Goal: Information Seeking & Learning: Understand process/instructions

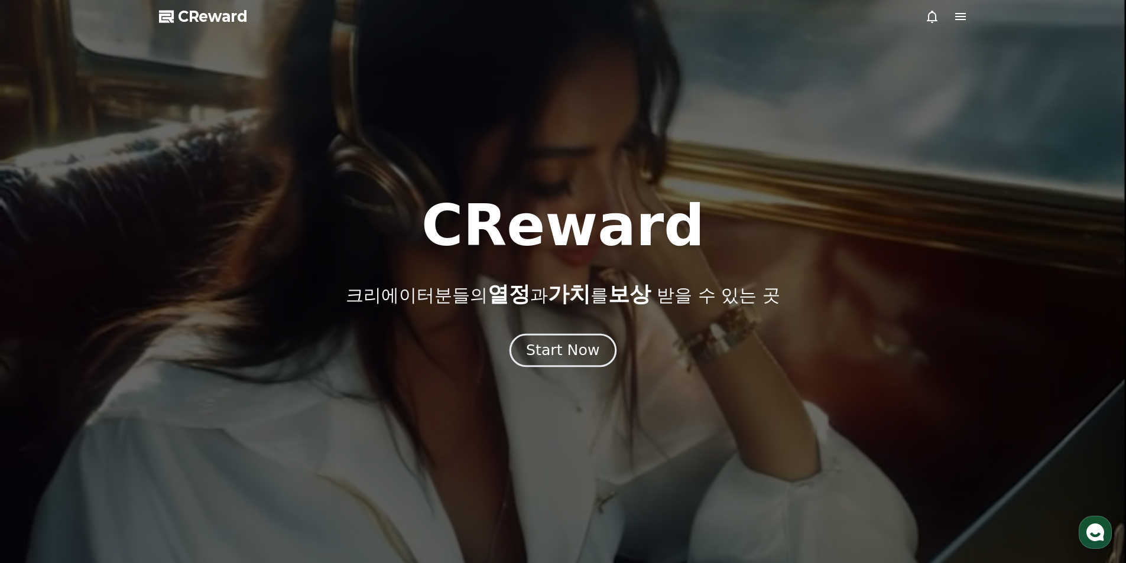
click at [579, 340] on div "Start Now" at bounding box center [562, 350] width 73 height 20
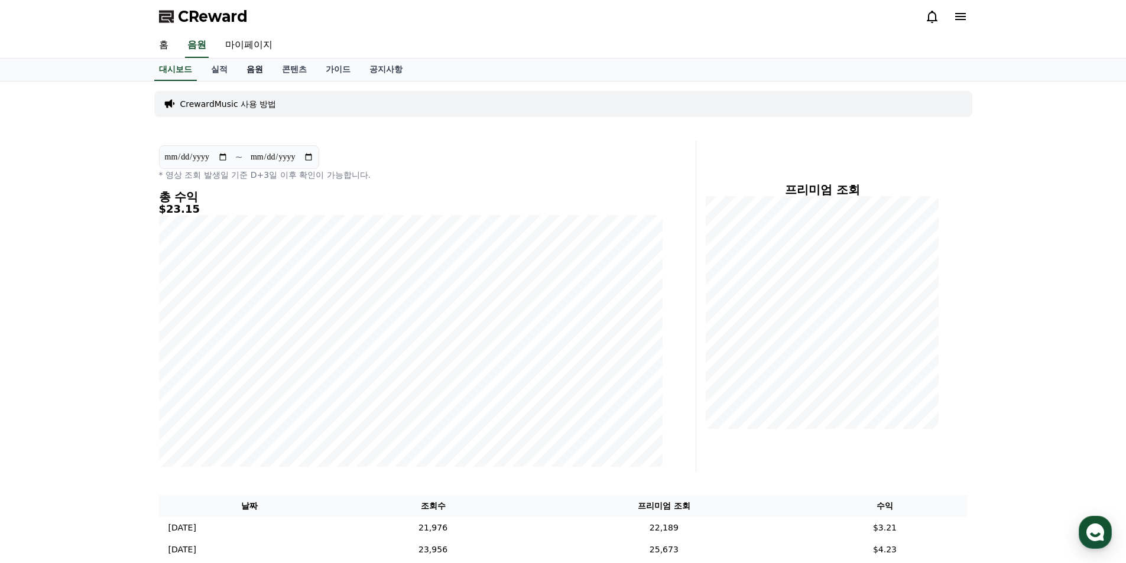
click at [253, 70] on link "음원" at bounding box center [254, 69] width 35 height 22
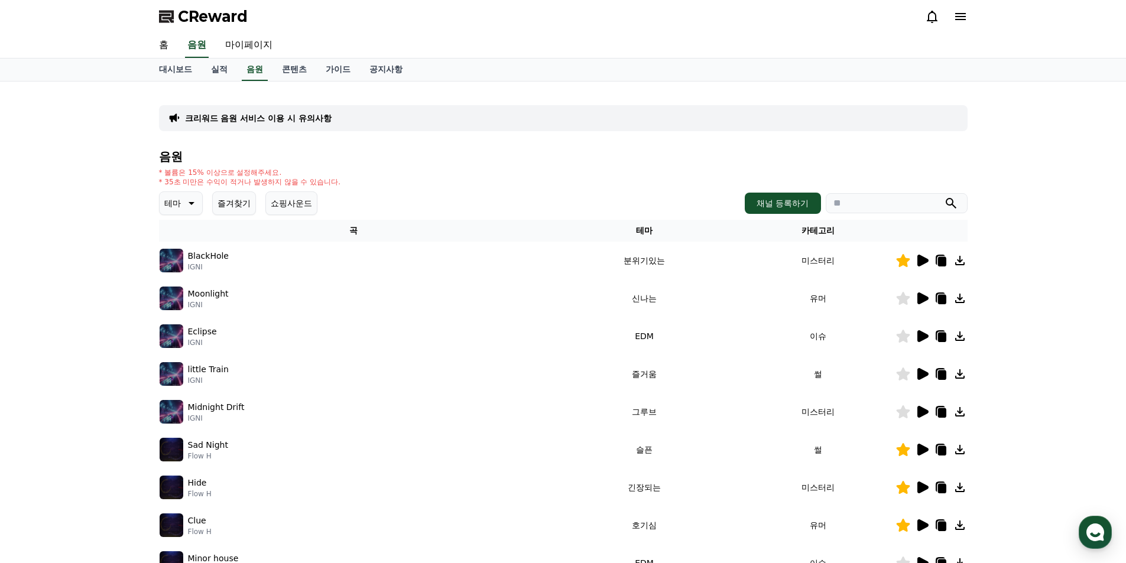
click at [218, 203] on button "즐겨찾기" at bounding box center [234, 203] width 44 height 24
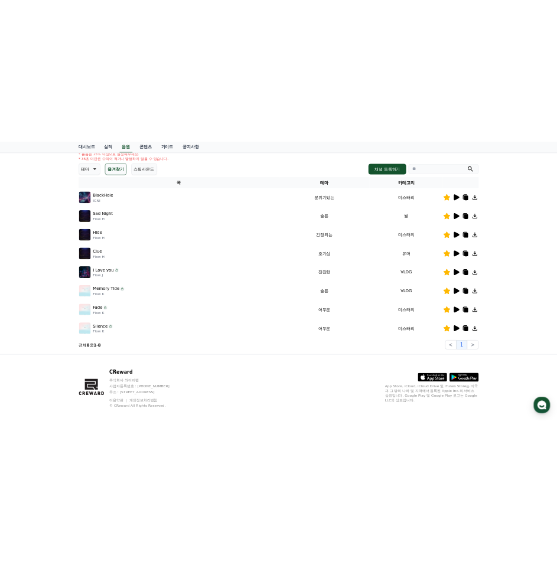
scroll to position [161, 0]
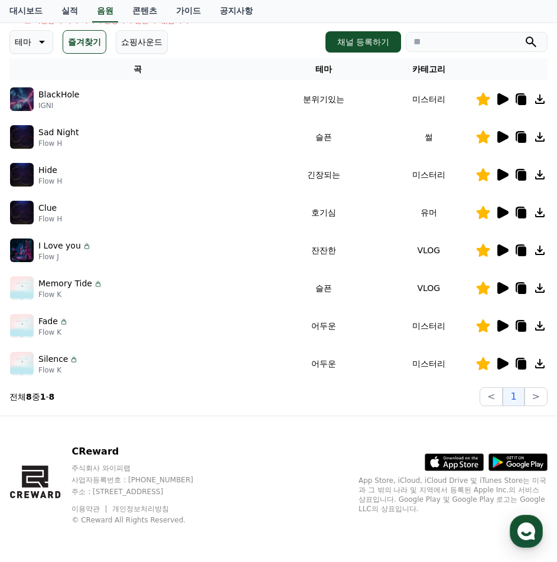
click at [275, 425] on div "CReward 주식회사 와이피랩 사업자등록번호 : [PHONE_NUMBER] 주소 : [STREET_ADDRESS] 이용약관 개인정보처리방침 …" at bounding box center [278, 490] width 557 height 147
click at [500, 136] on icon at bounding box center [502, 137] width 11 height 12
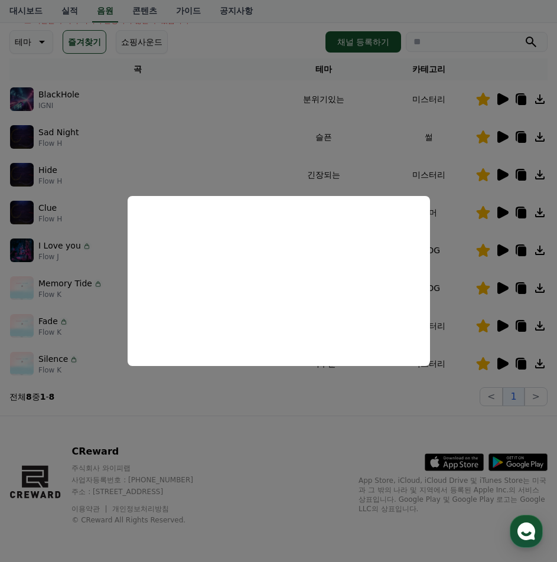
click at [503, 173] on button "close modal" at bounding box center [278, 281] width 557 height 562
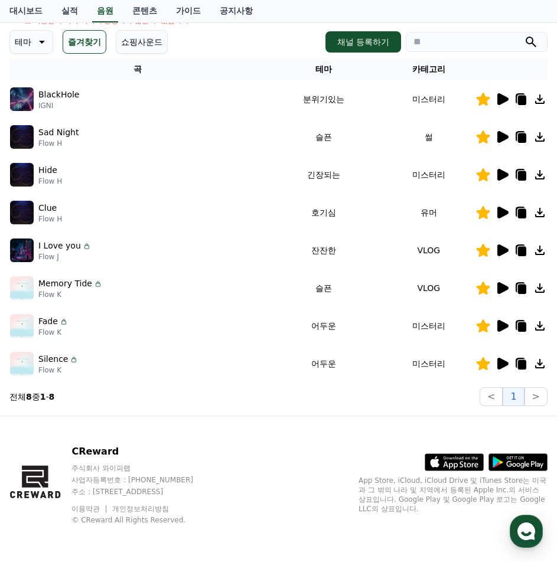
click at [499, 174] on icon at bounding box center [502, 175] width 11 height 12
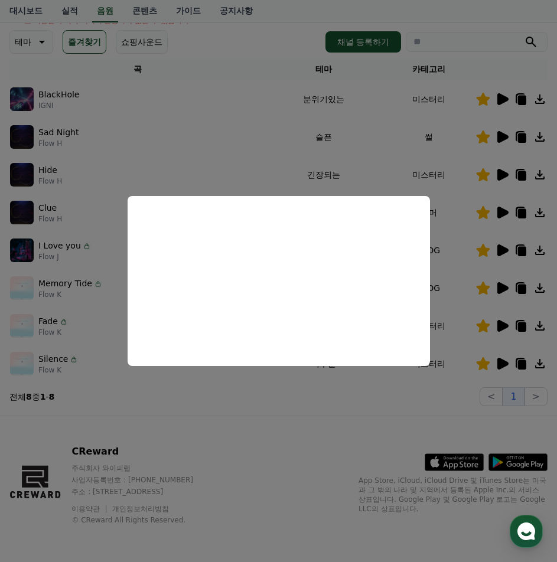
click at [502, 212] on button "close modal" at bounding box center [278, 281] width 557 height 562
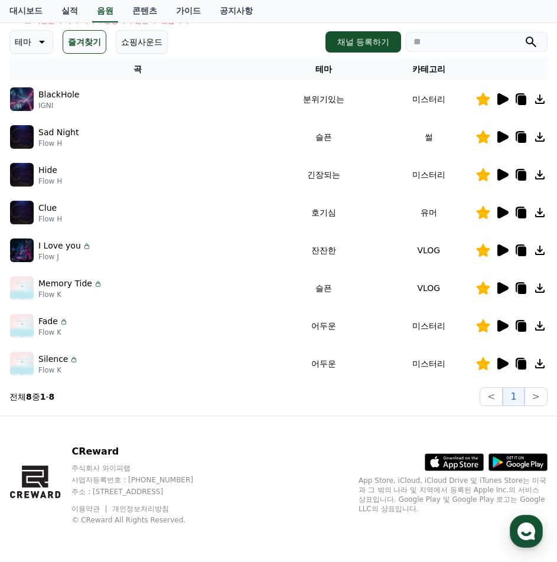
click at [506, 249] on icon at bounding box center [502, 251] width 11 height 12
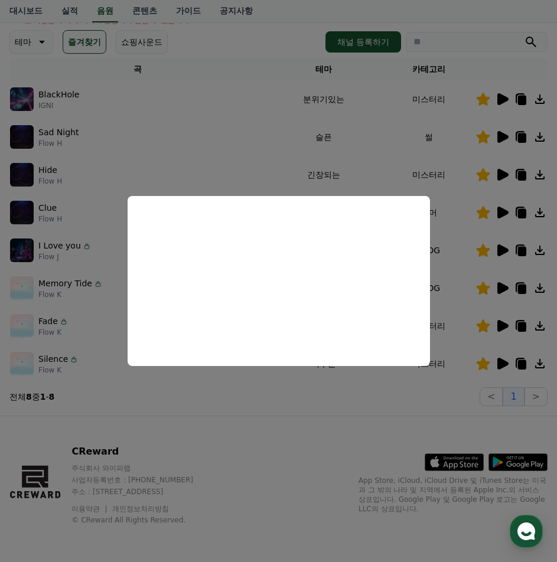
click at [242, 405] on button "close modal" at bounding box center [278, 281] width 557 height 562
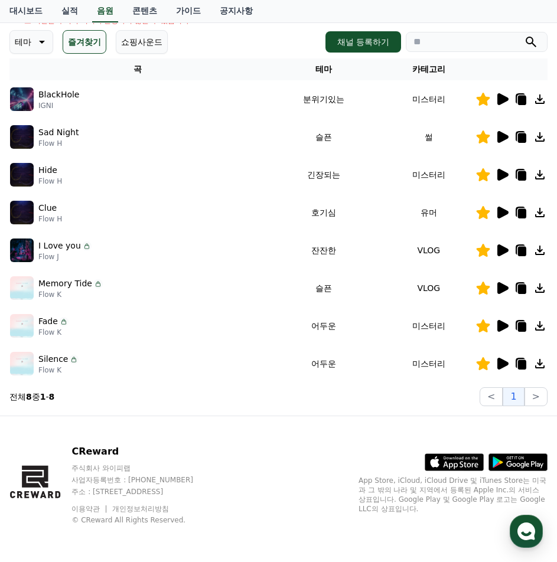
click at [506, 329] on icon at bounding box center [502, 326] width 14 height 14
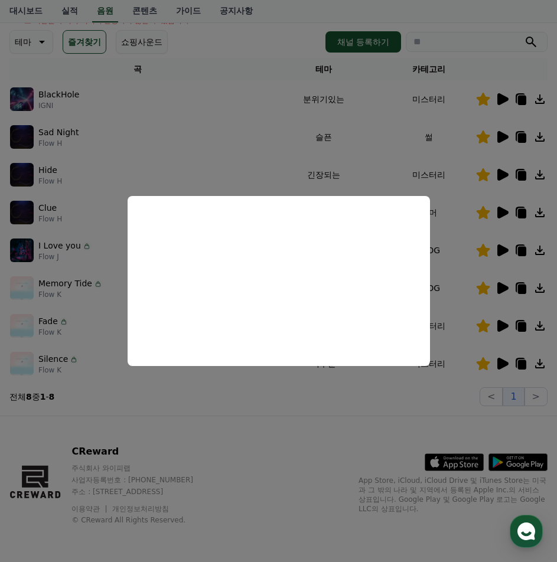
click at [256, 393] on button "close modal" at bounding box center [278, 281] width 557 height 562
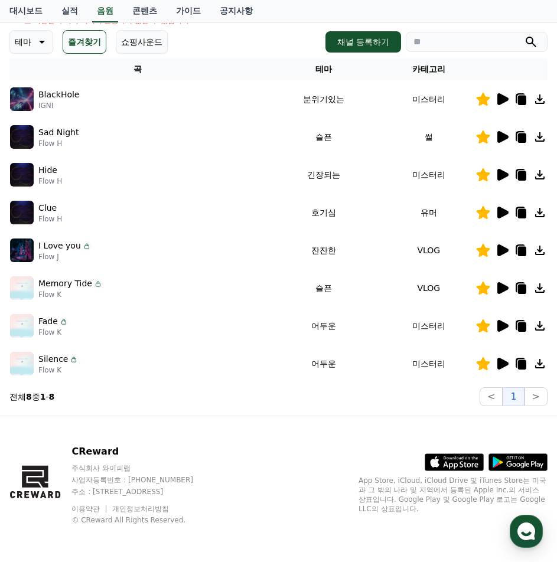
click at [501, 366] on icon at bounding box center [502, 364] width 11 height 12
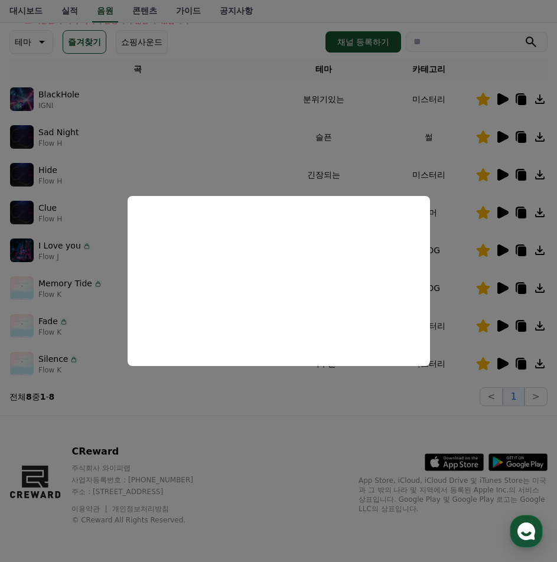
click at [265, 403] on button "close modal" at bounding box center [278, 281] width 557 height 562
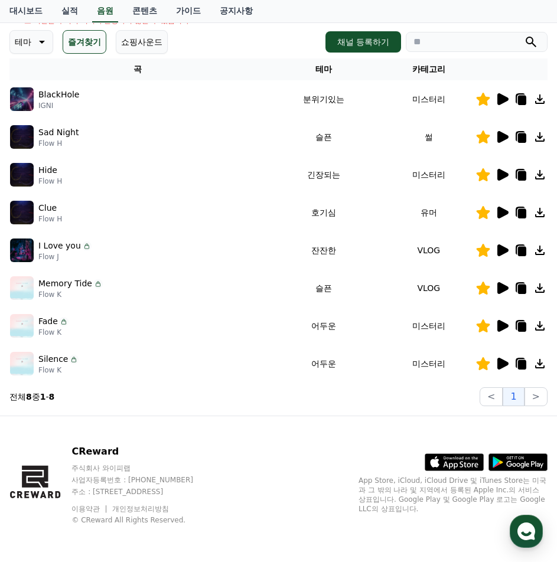
click at [499, 287] on icon at bounding box center [502, 288] width 11 height 12
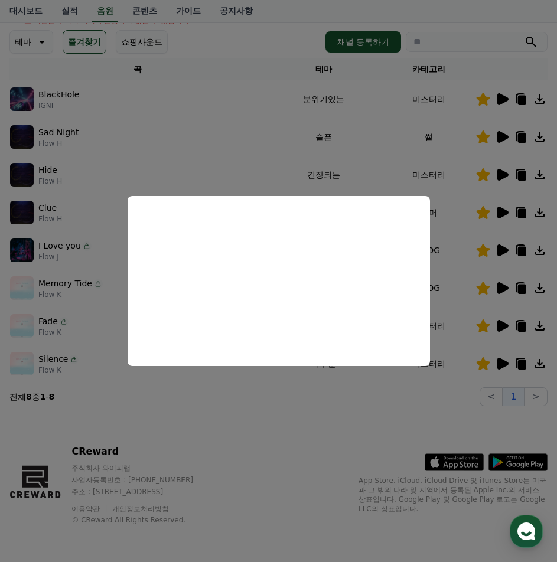
click at [246, 448] on button "close modal" at bounding box center [278, 281] width 557 height 562
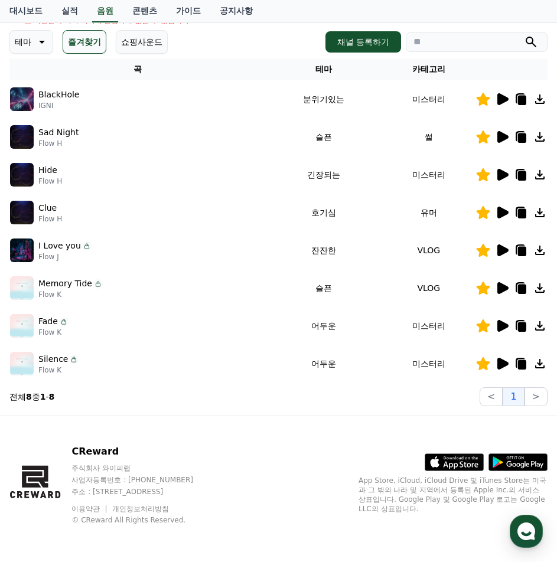
click at [499, 329] on icon at bounding box center [502, 326] width 11 height 12
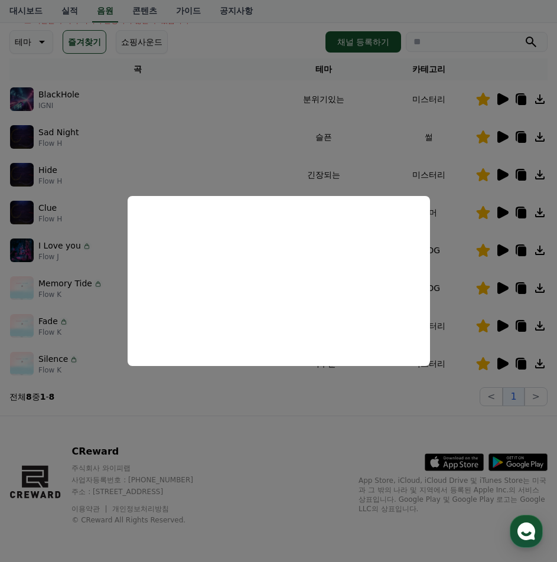
click at [217, 433] on button "close modal" at bounding box center [278, 281] width 557 height 562
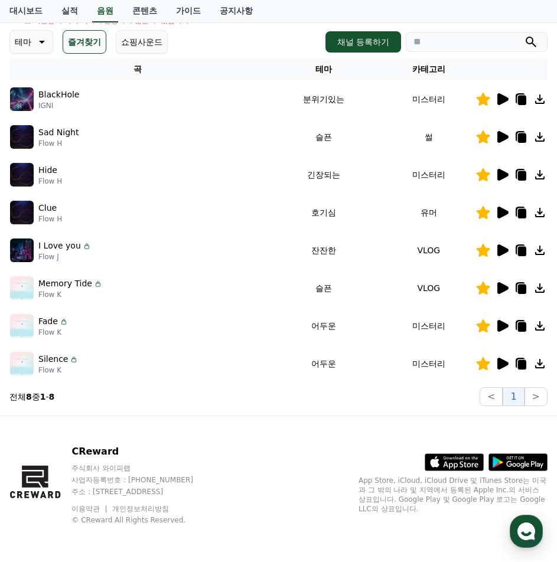
click at [503, 215] on icon at bounding box center [502, 213] width 11 height 12
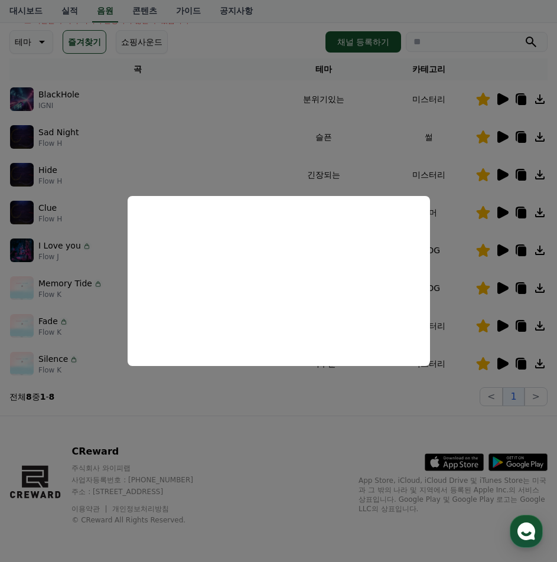
click at [132, 451] on button "close modal" at bounding box center [278, 281] width 557 height 562
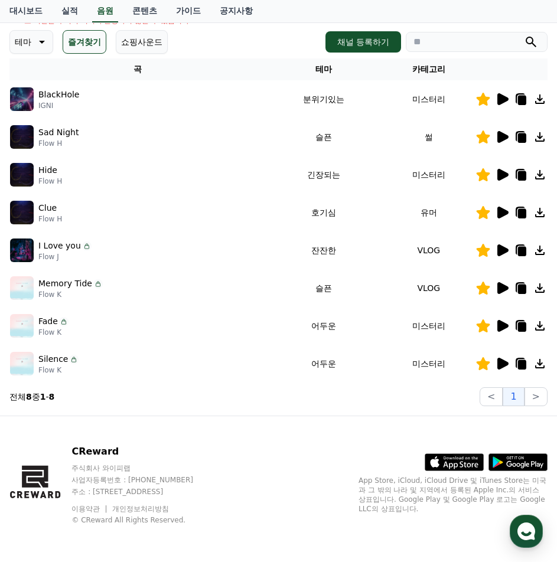
click at [500, 97] on icon at bounding box center [502, 99] width 11 height 12
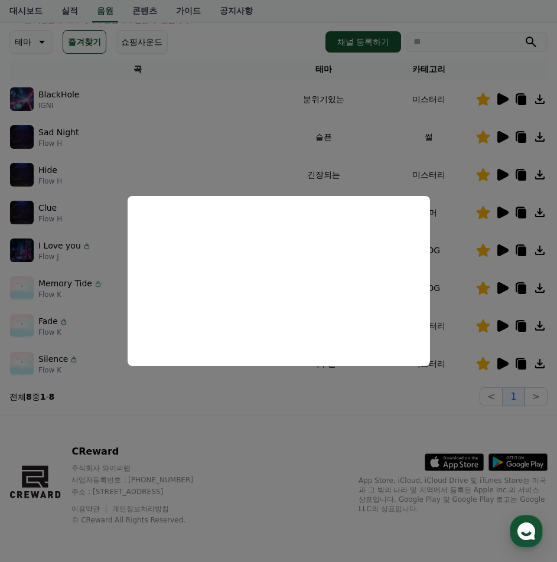
click at [498, 136] on button "close modal" at bounding box center [278, 281] width 557 height 562
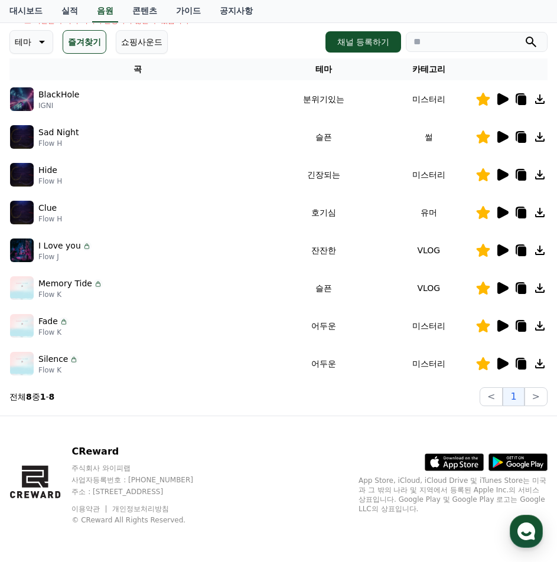
click at [501, 137] on icon at bounding box center [502, 137] width 11 height 12
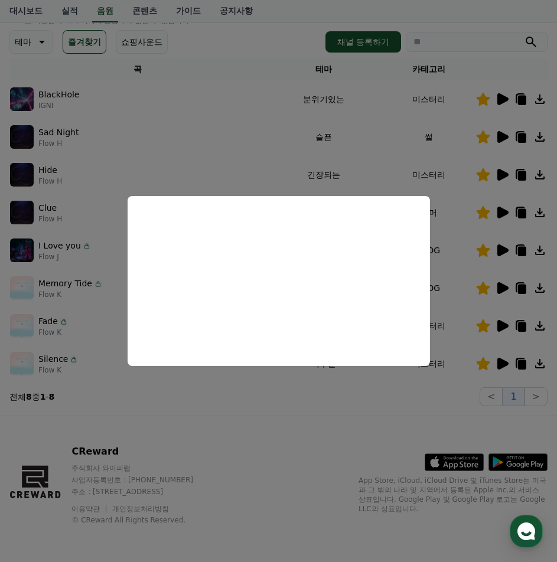
scroll to position [0, 0]
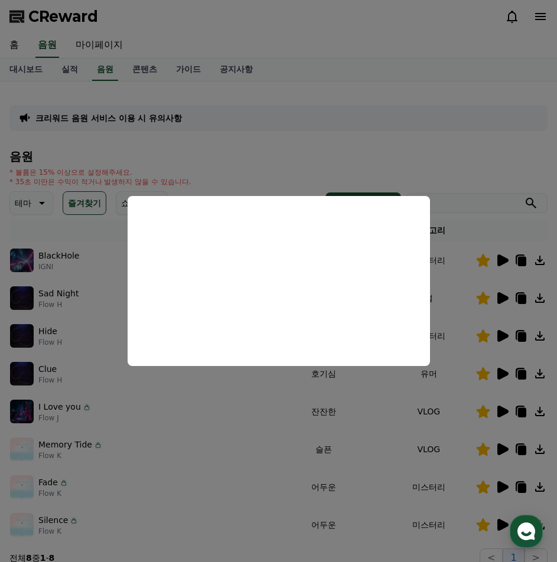
click at [192, 65] on button "close modal" at bounding box center [278, 281] width 557 height 562
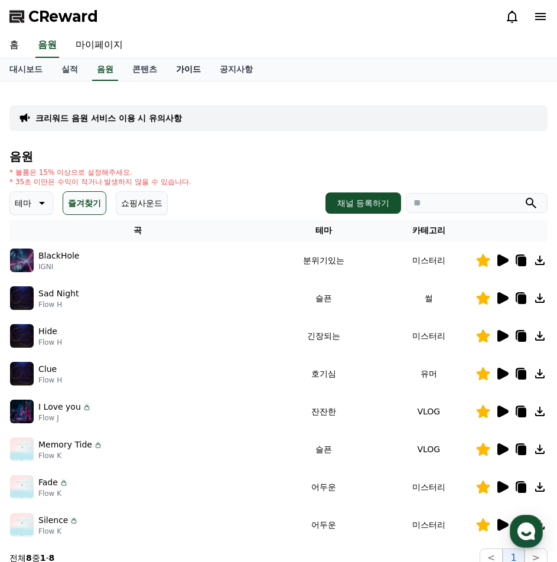
click at [192, 64] on link "가이드" at bounding box center [189, 69] width 44 height 22
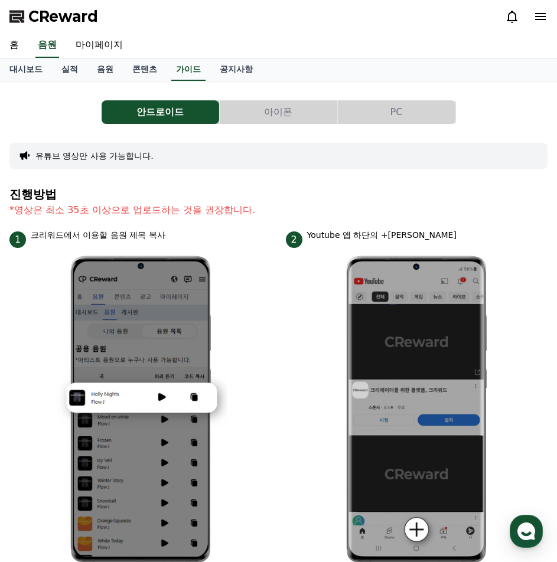
click at [301, 118] on button "아이폰" at bounding box center [279, 112] width 118 height 24
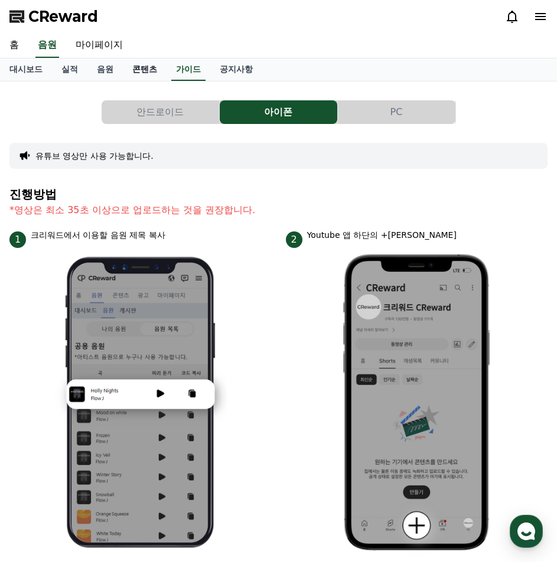
click at [147, 63] on link "콘텐츠" at bounding box center [145, 69] width 44 height 22
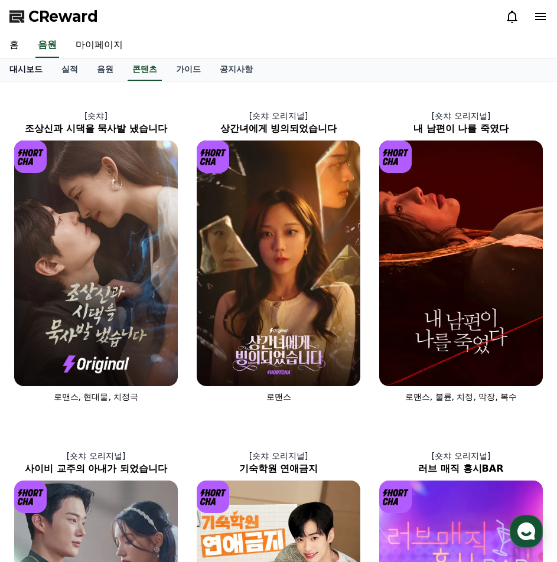
click at [37, 70] on link "대시보드" at bounding box center [26, 69] width 52 height 22
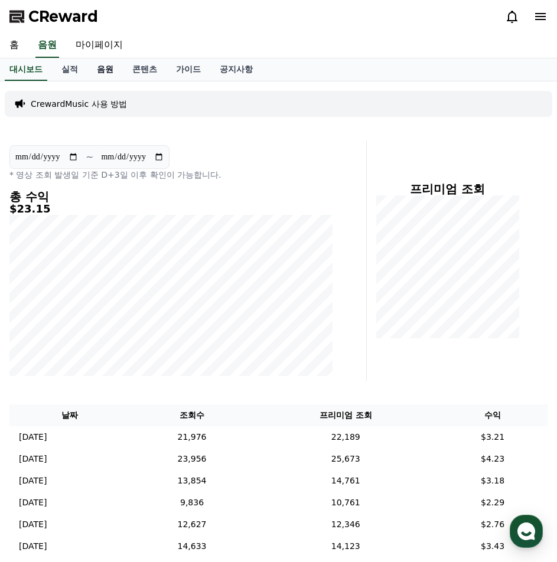
click at [108, 70] on link "음원" at bounding box center [104, 69] width 35 height 22
